Goal: Information Seeking & Learning: Learn about a topic

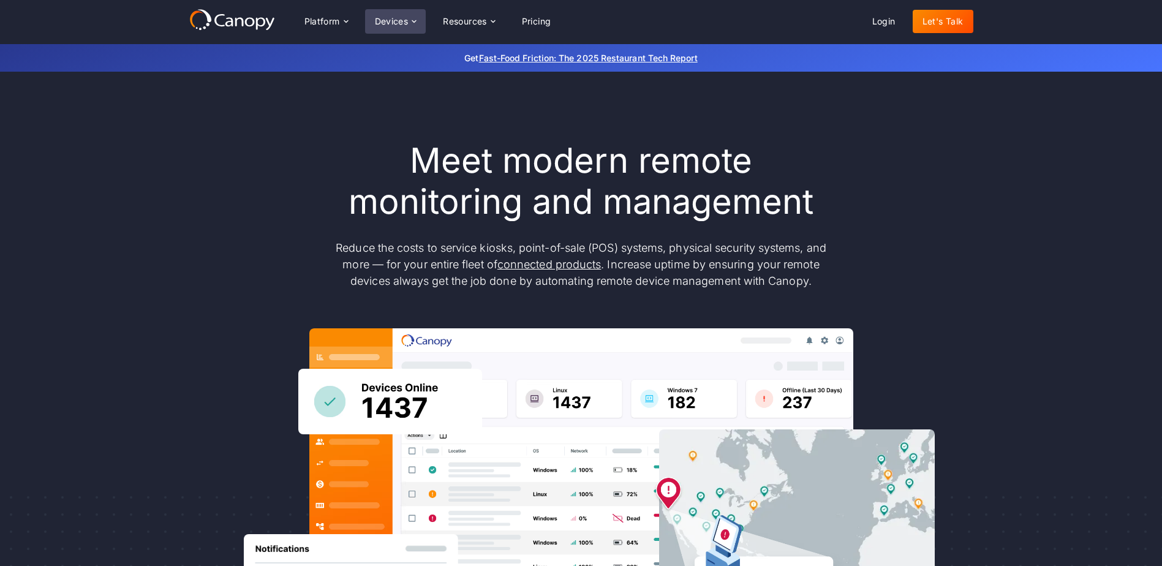
click at [409, 18] on div "Devices" at bounding box center [395, 21] width 61 height 25
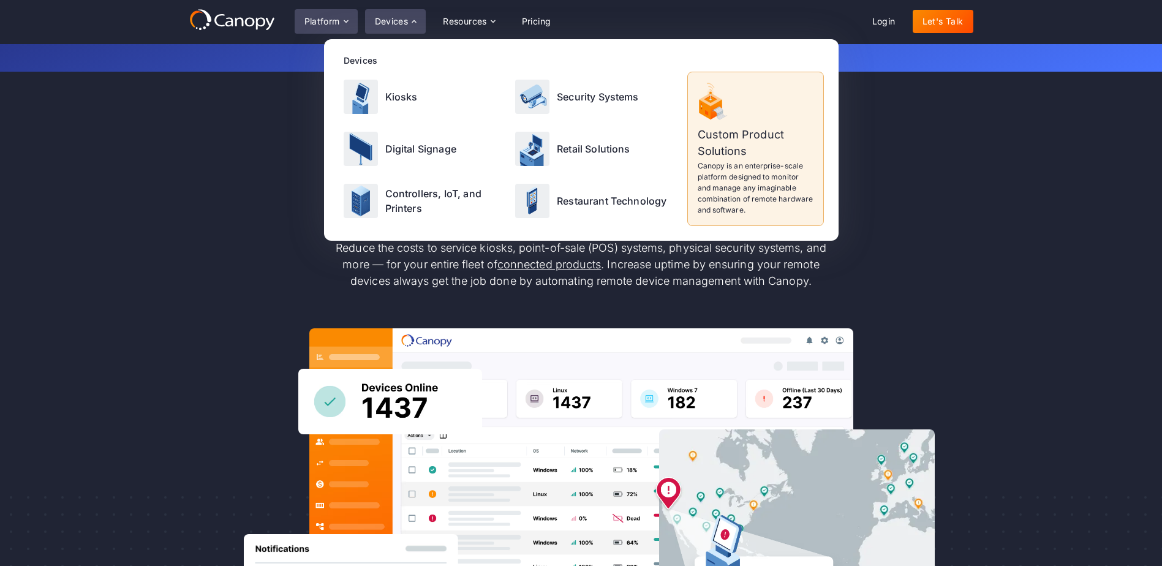
click at [343, 23] on icon at bounding box center [346, 22] width 10 height 10
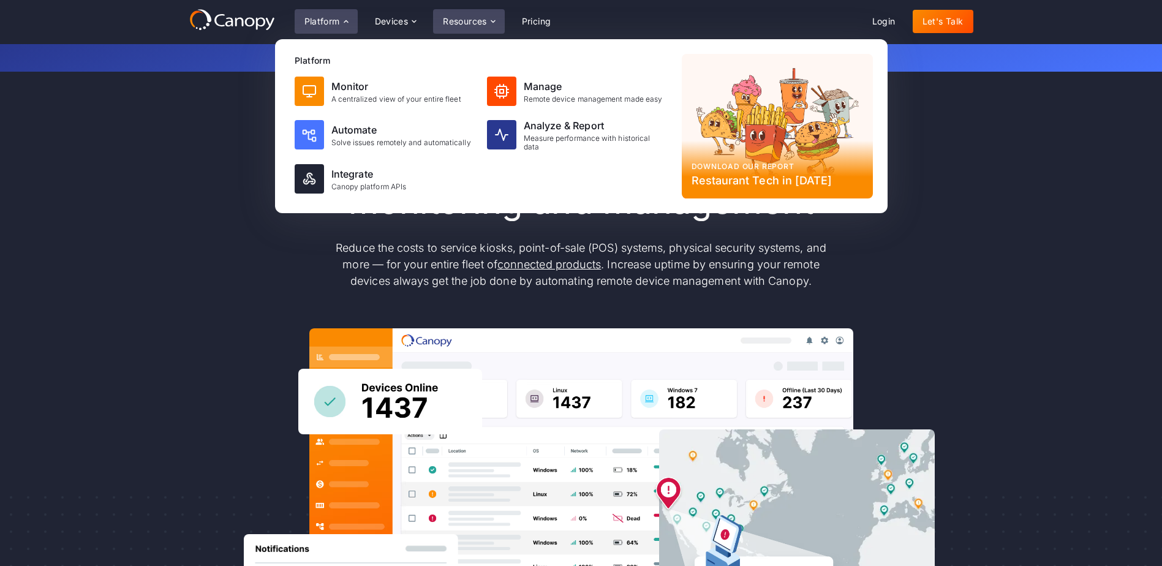
click at [495, 26] on icon at bounding box center [493, 22] width 10 height 10
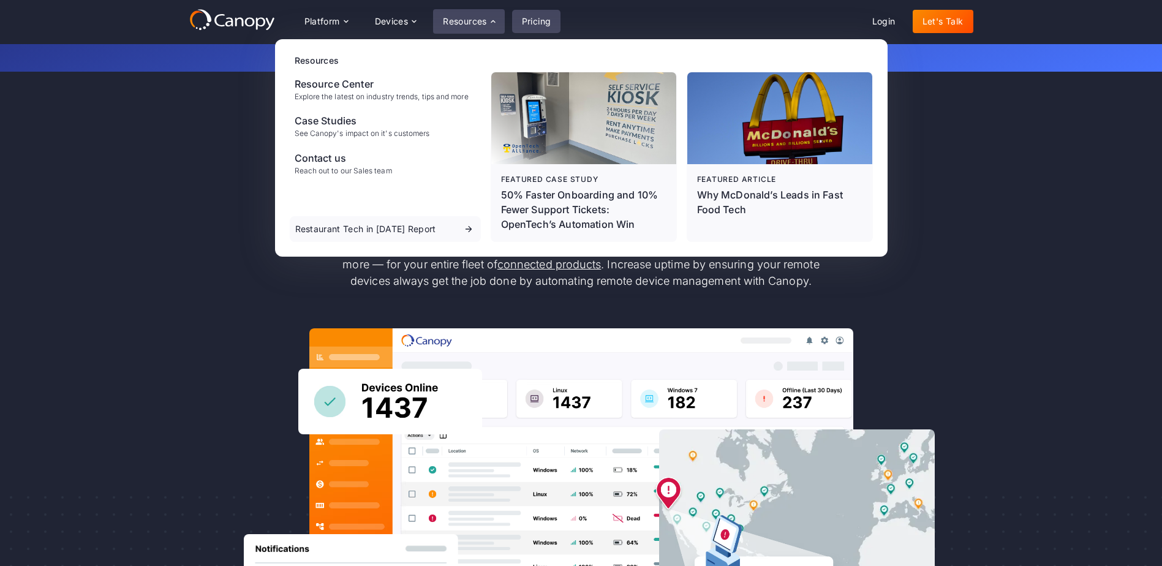
click at [529, 21] on link "Pricing" at bounding box center [536, 21] width 49 height 23
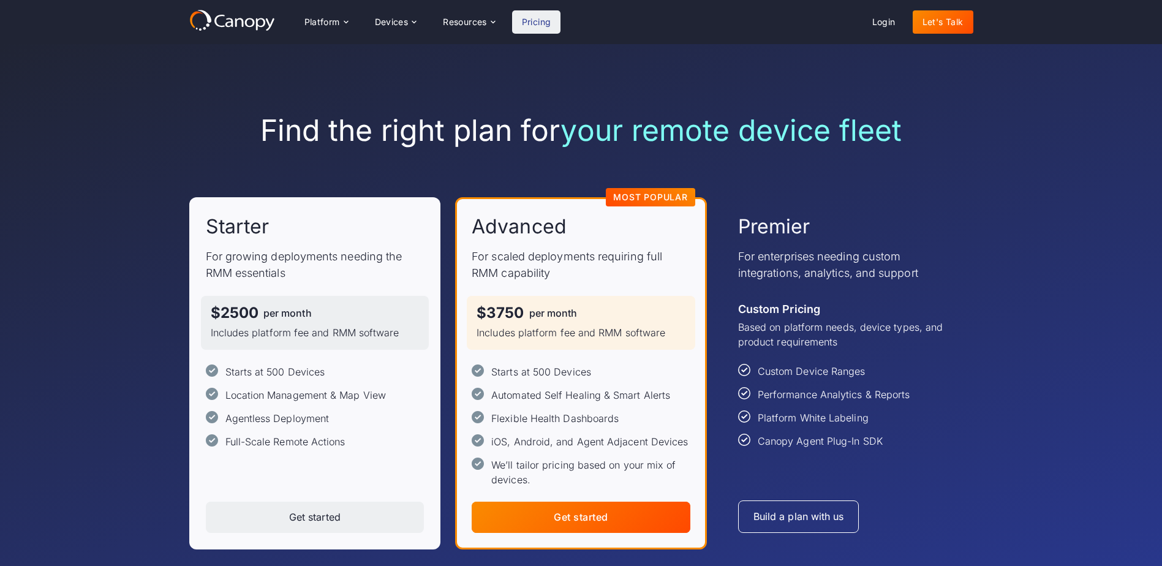
click at [1093, 163] on div "Find the right plan for your remote device fleet Starter For growing deployment…" at bounding box center [581, 331] width 1162 height 574
